Goal: Task Accomplishment & Management: Manage account settings

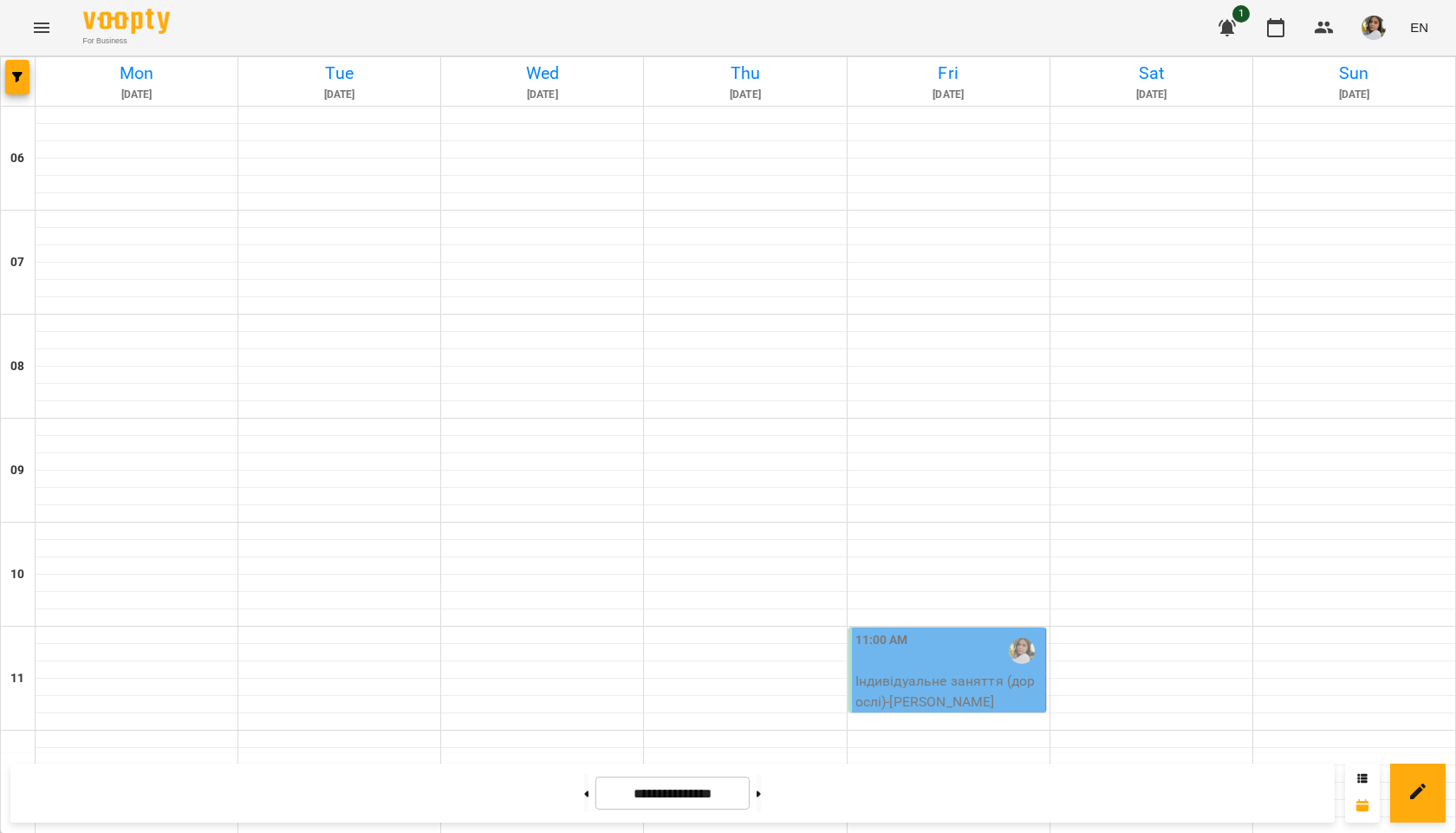
scroll to position [1120, 0]
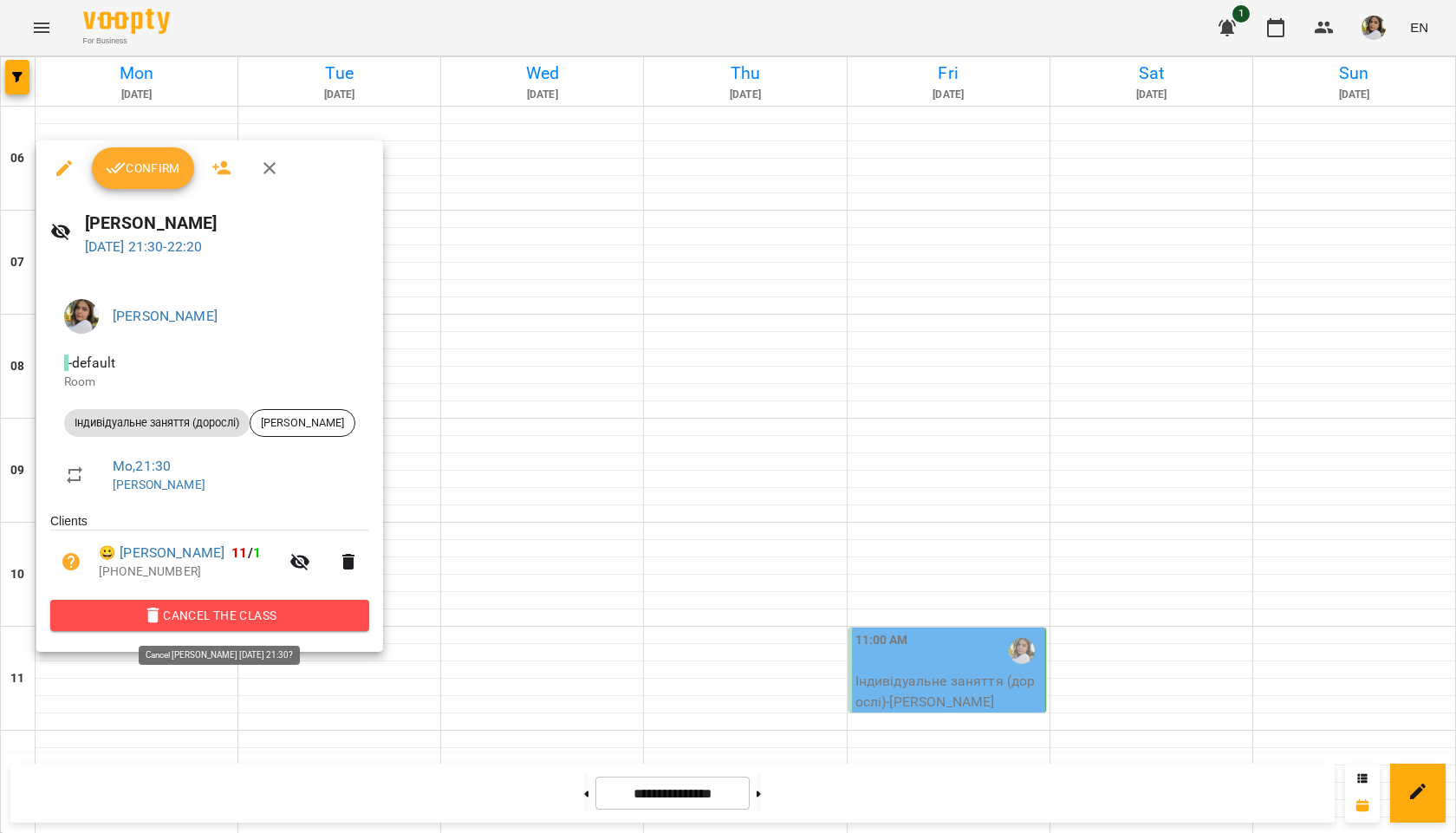
click at [161, 620] on span "Cancel the class" at bounding box center [209, 615] width 291 height 21
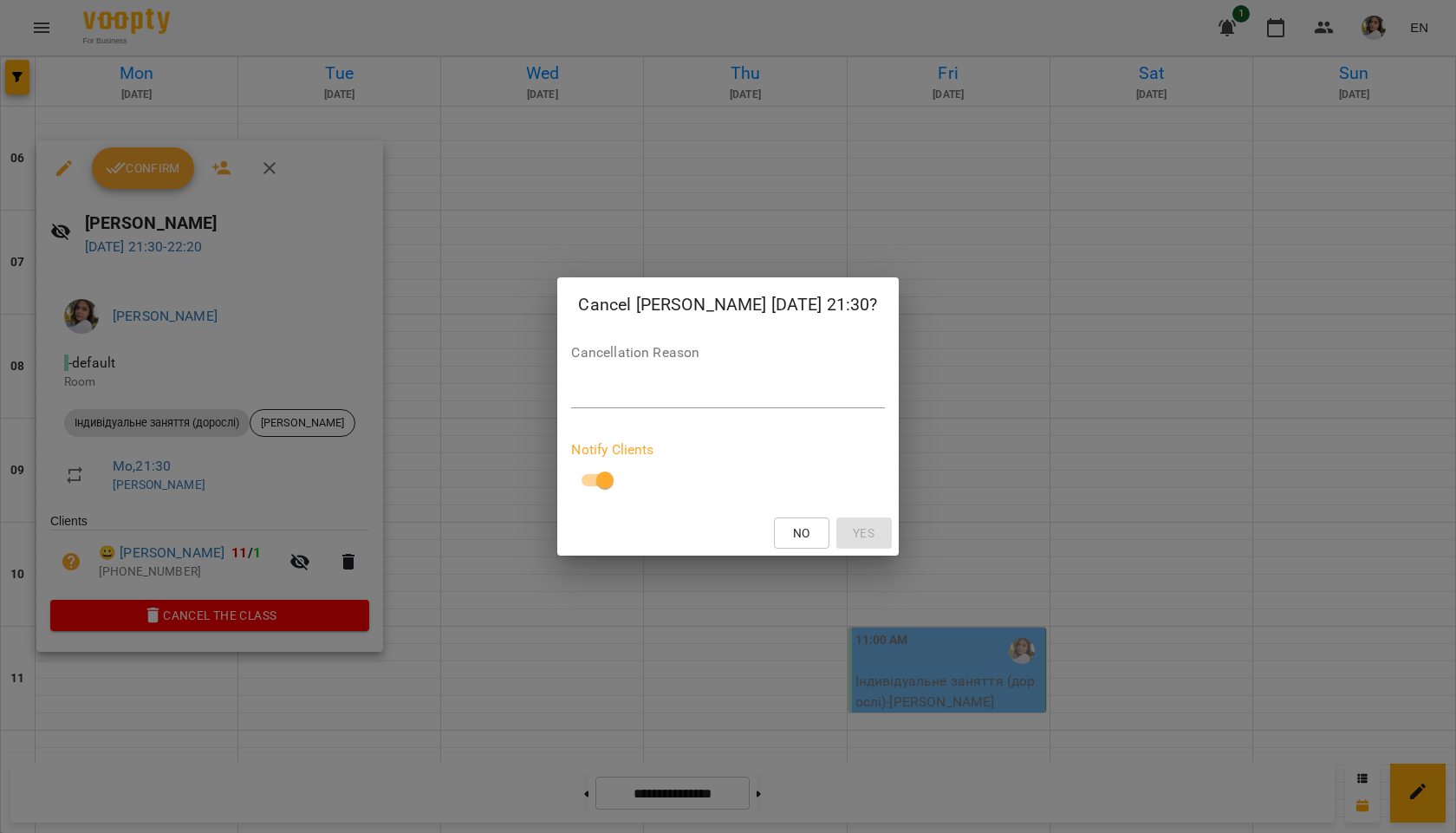
click at [633, 394] on textarea at bounding box center [727, 394] width 313 height 17
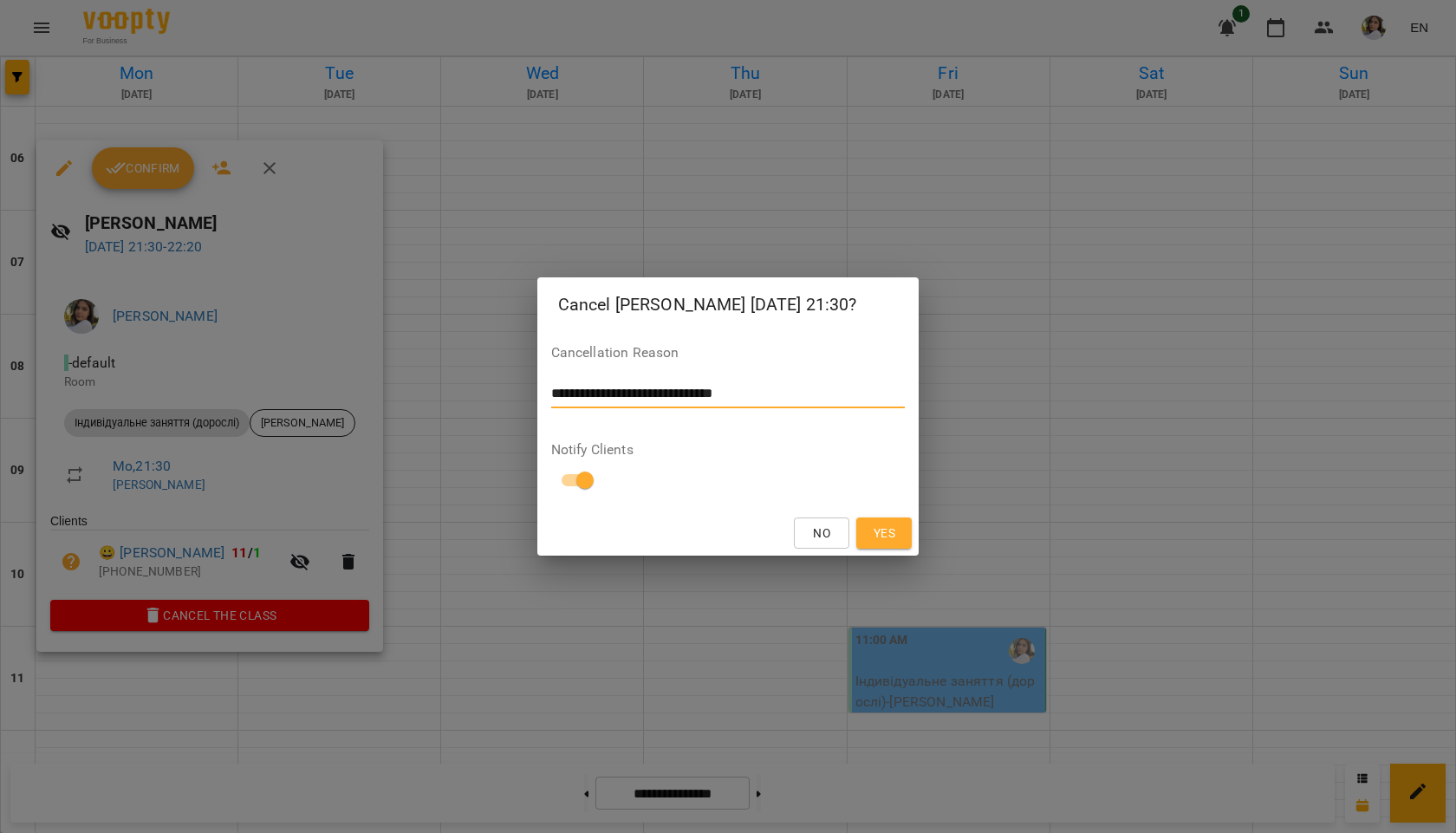
type textarea "**********"
click at [899, 524] on button "Yes" at bounding box center [884, 533] width 55 height 32
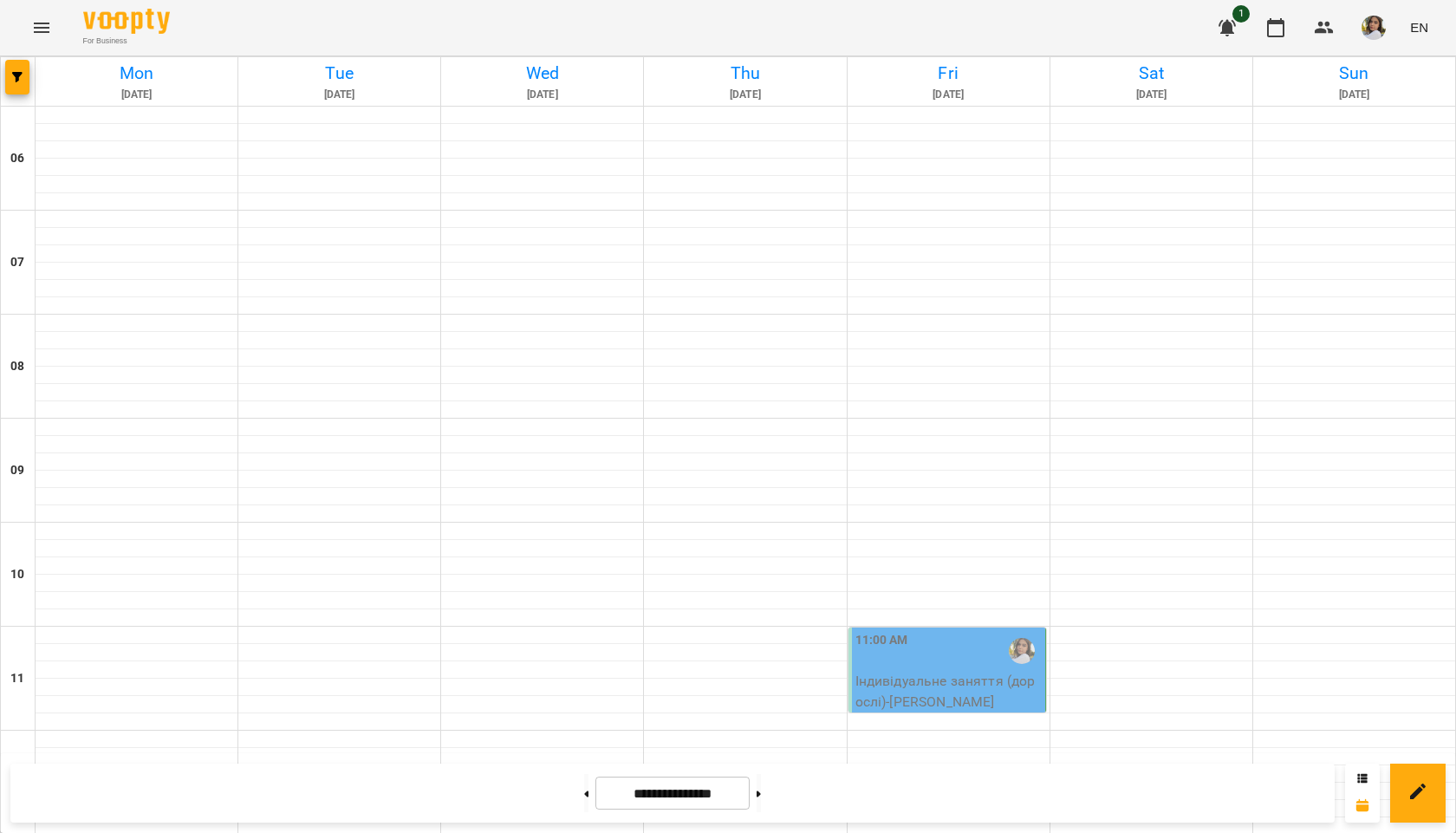
scroll to position [774, 0]
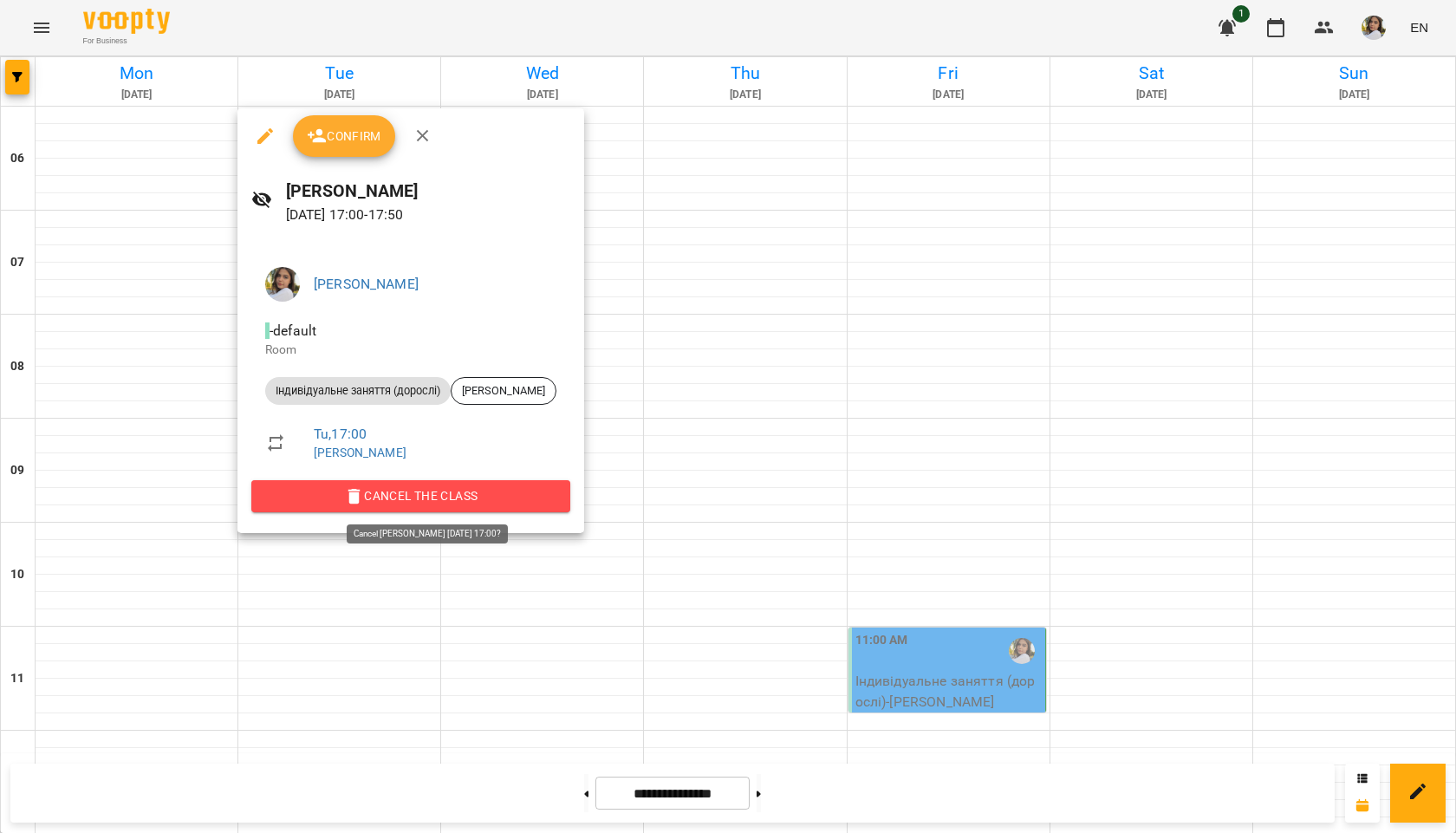
click at [424, 494] on span "Cancel the class" at bounding box center [410, 495] width 291 height 21
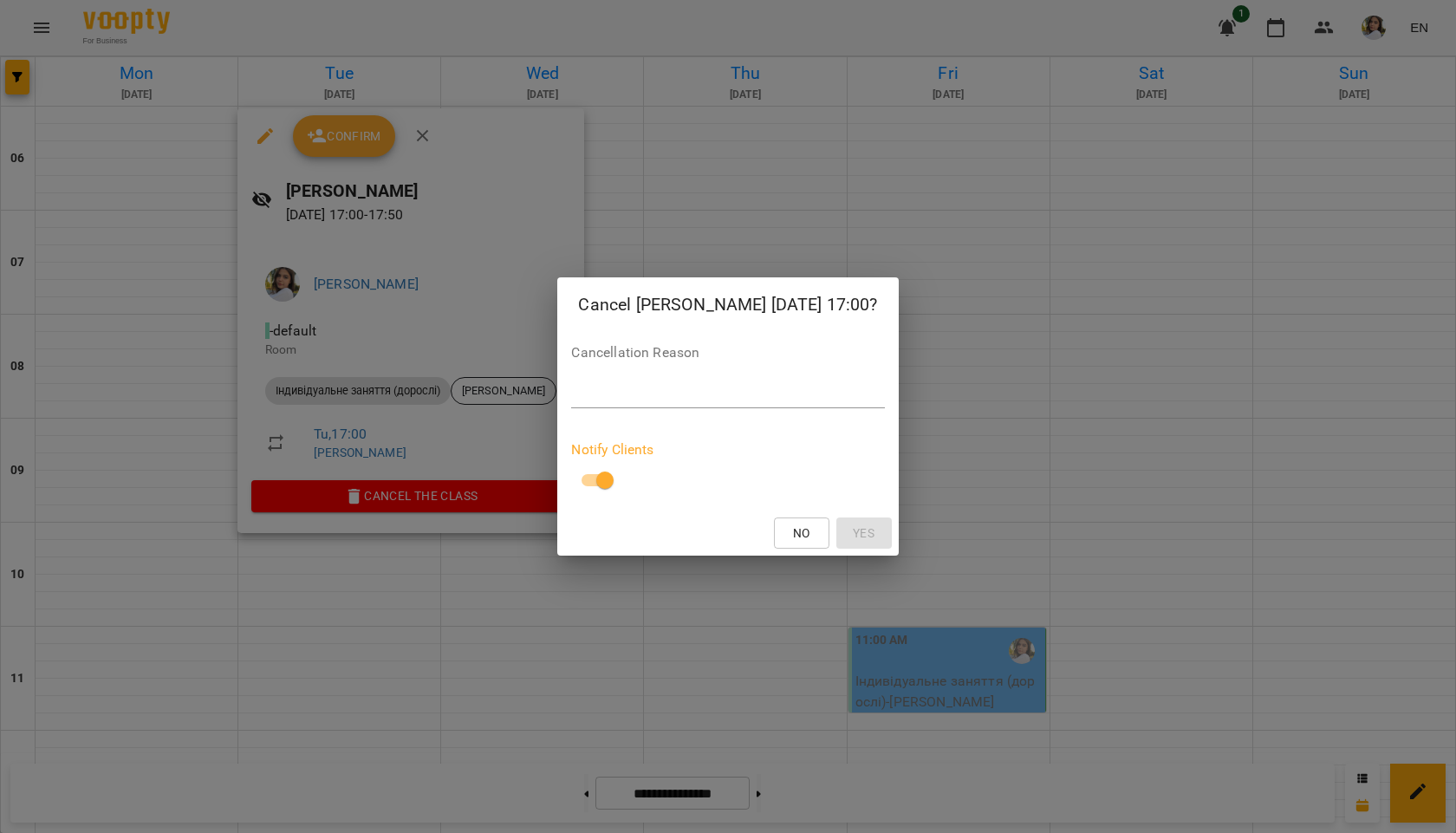
click at [650, 410] on div "Cancellation Reason *" at bounding box center [727, 381] width 313 height 69
click at [654, 383] on div "*" at bounding box center [727, 395] width 313 height 28
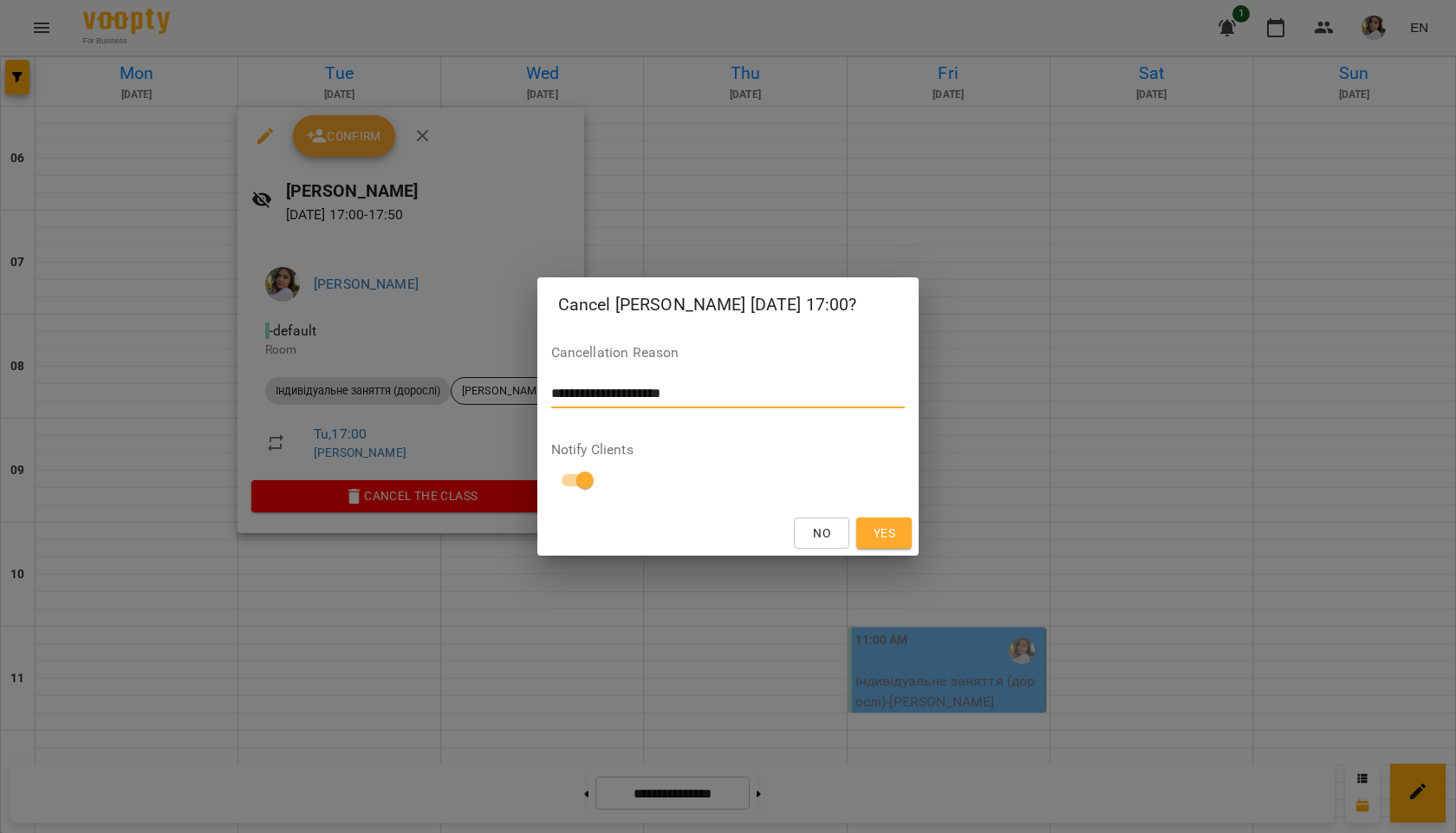
type textarea "**********"
click at [882, 539] on span "Yes" at bounding box center [885, 533] width 22 height 21
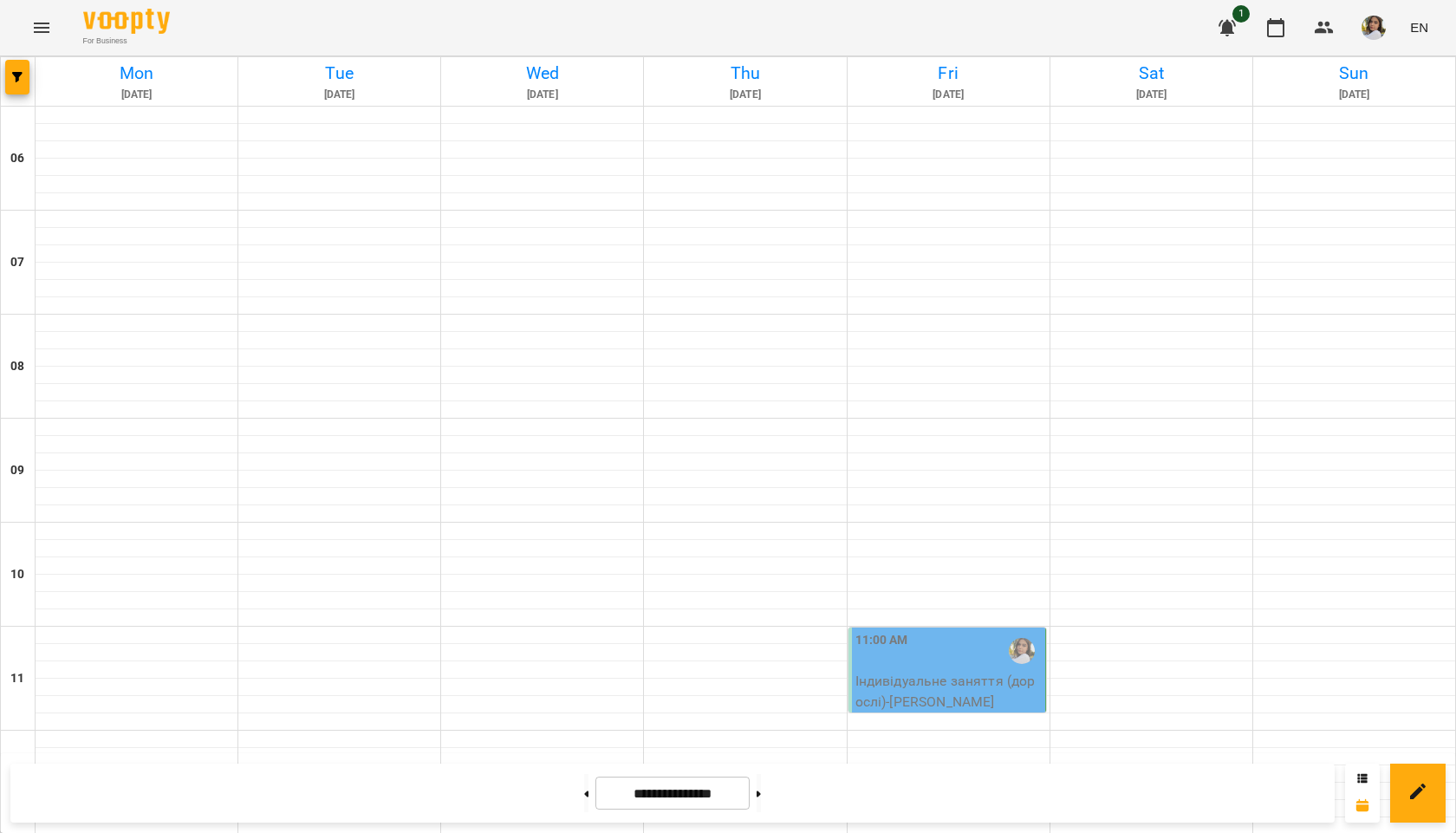
scroll to position [1120, 0]
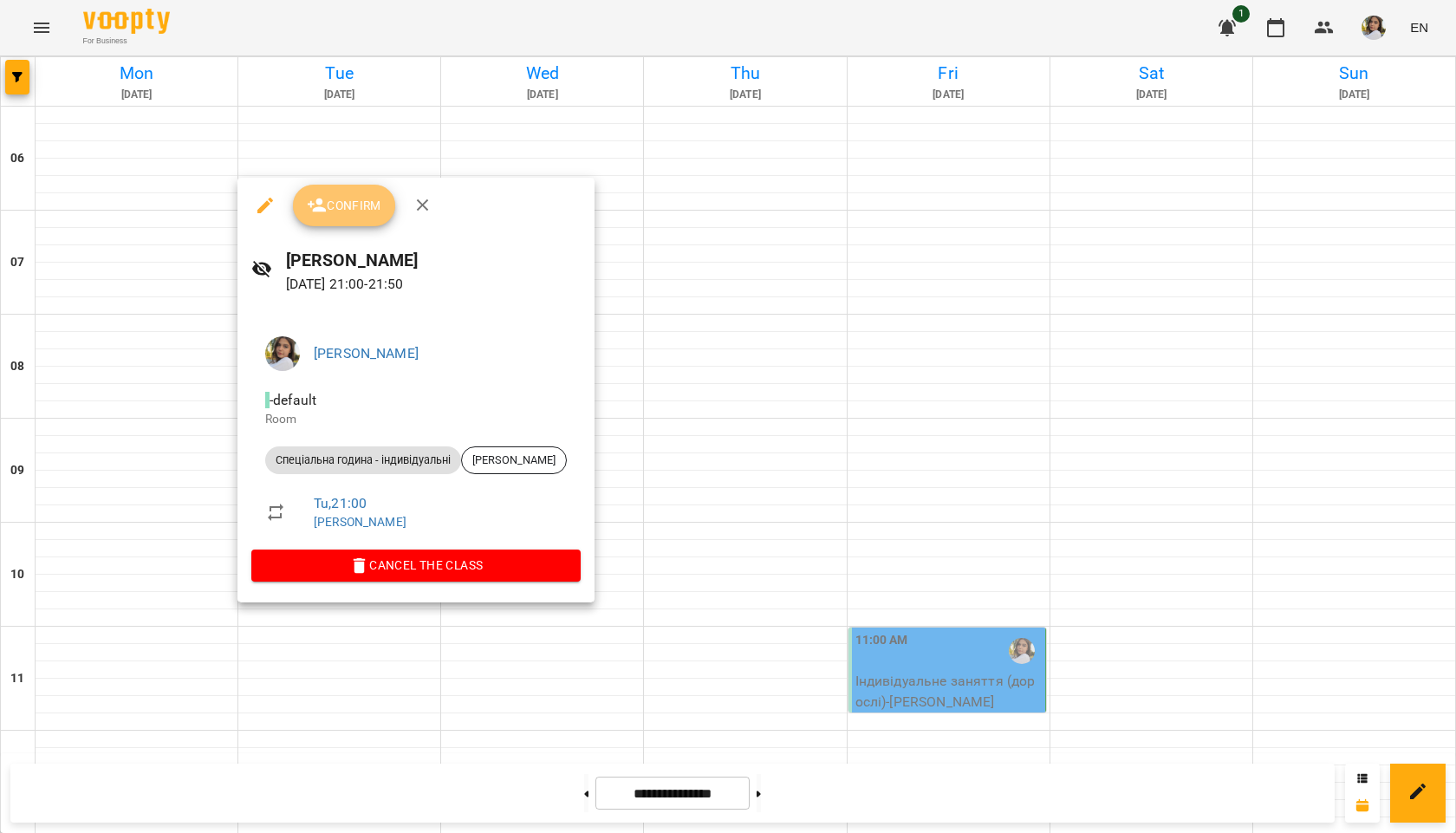
click at [353, 216] on span "Confirm" at bounding box center [344, 205] width 75 height 21
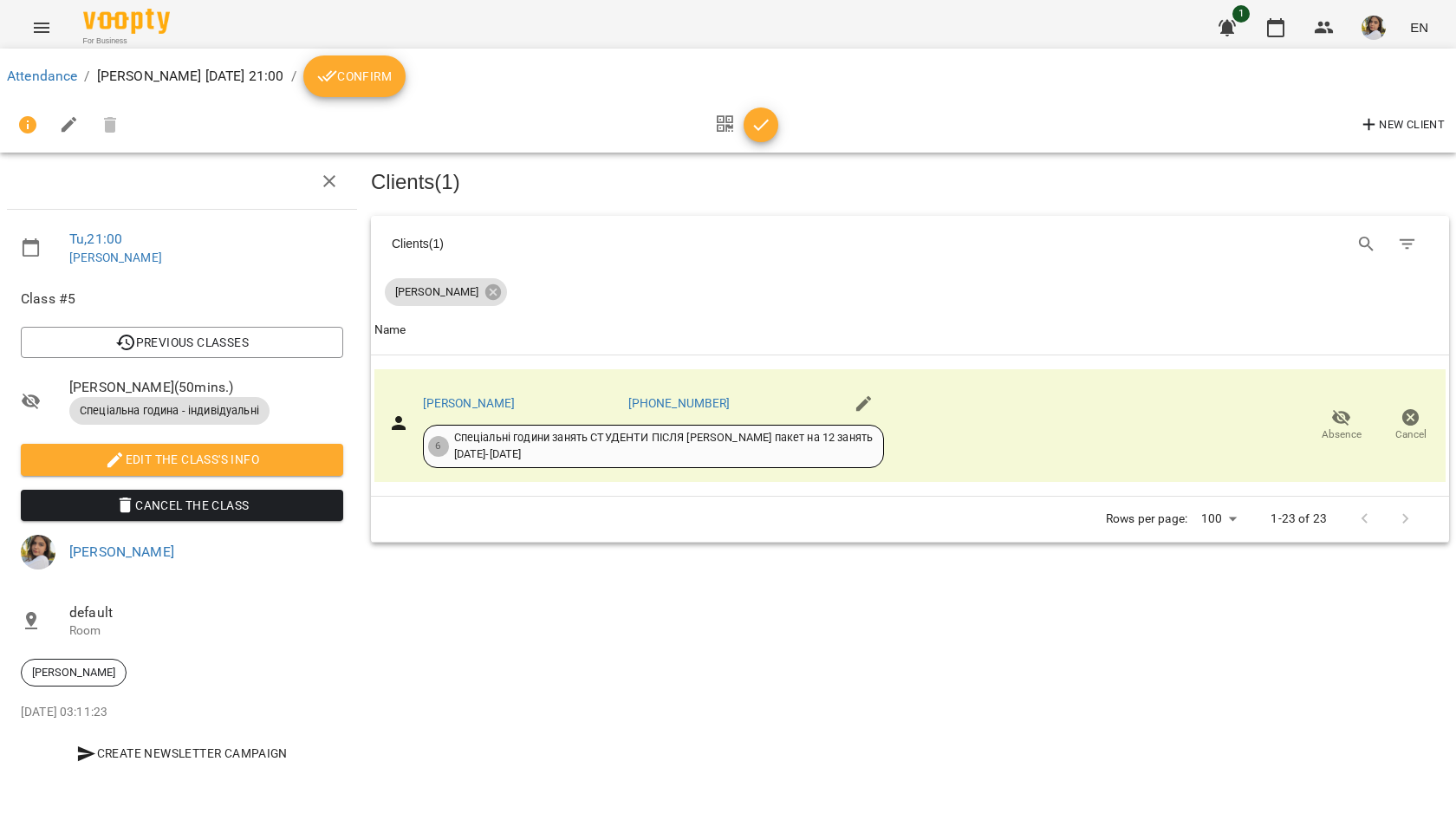
click at [405, 94] on button "Confirm" at bounding box center [354, 76] width 103 height 41
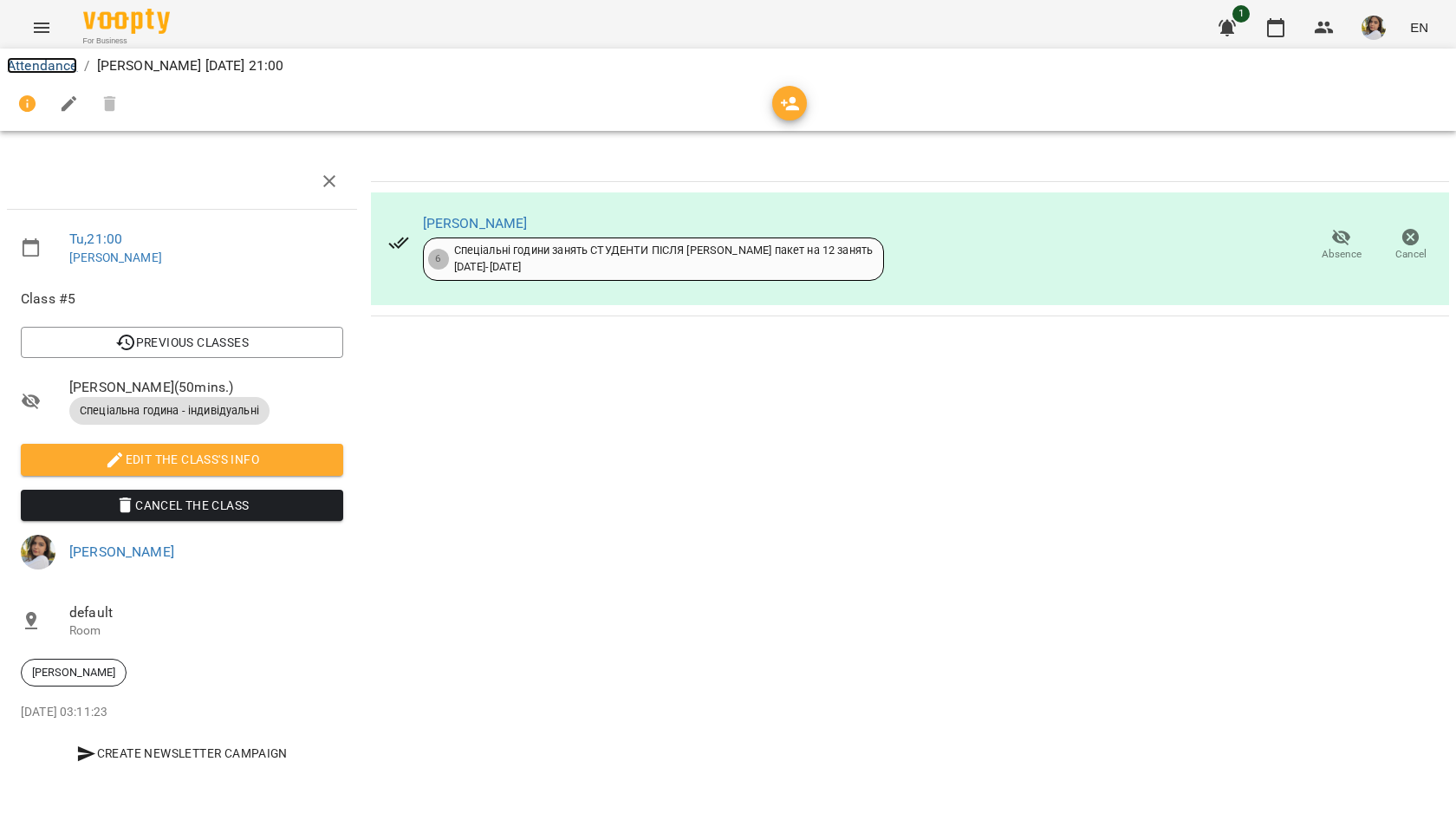
click at [42, 60] on link "Attendance" at bounding box center [41, 65] width 70 height 17
